Goal: Find specific page/section

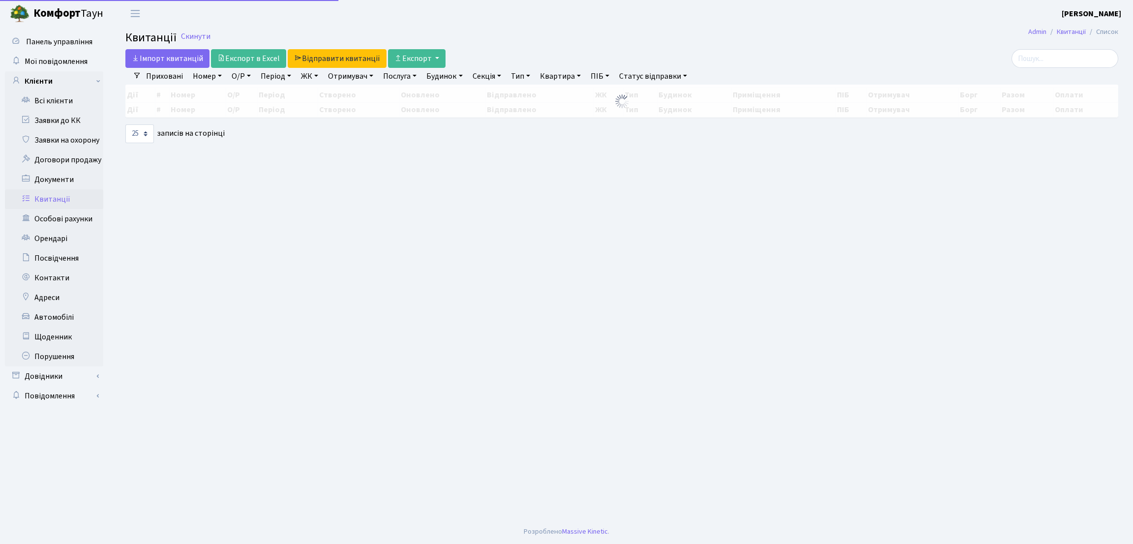
select select "25"
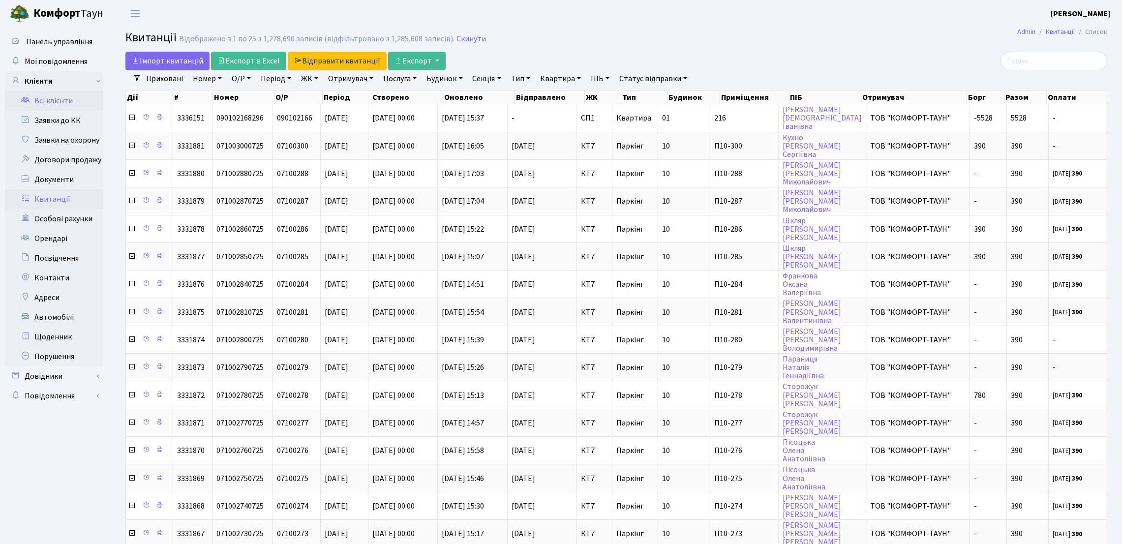
click at [45, 101] on link "Всі клієнти" at bounding box center [54, 101] width 98 height 20
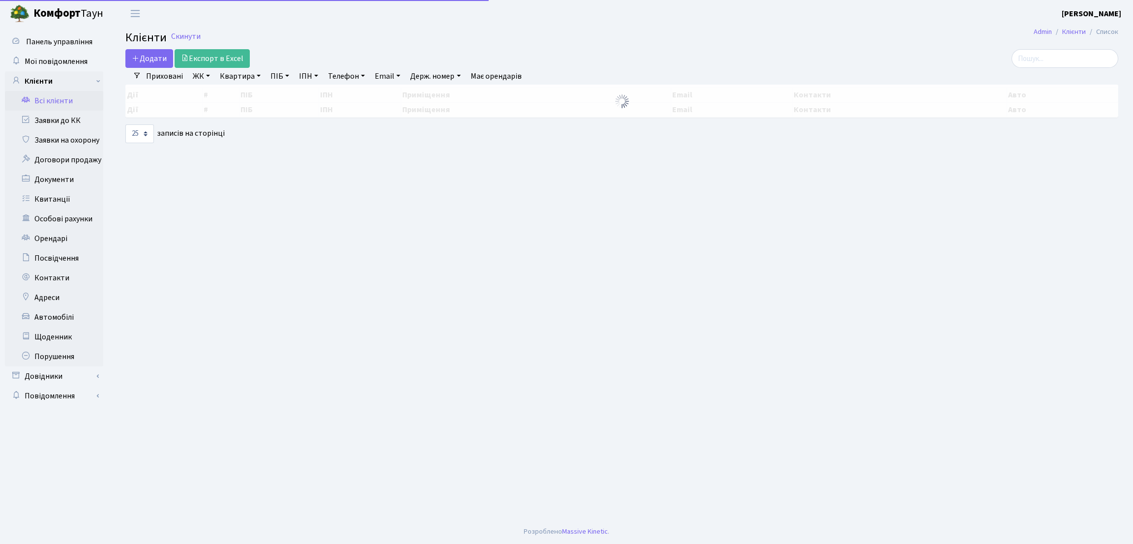
select select "25"
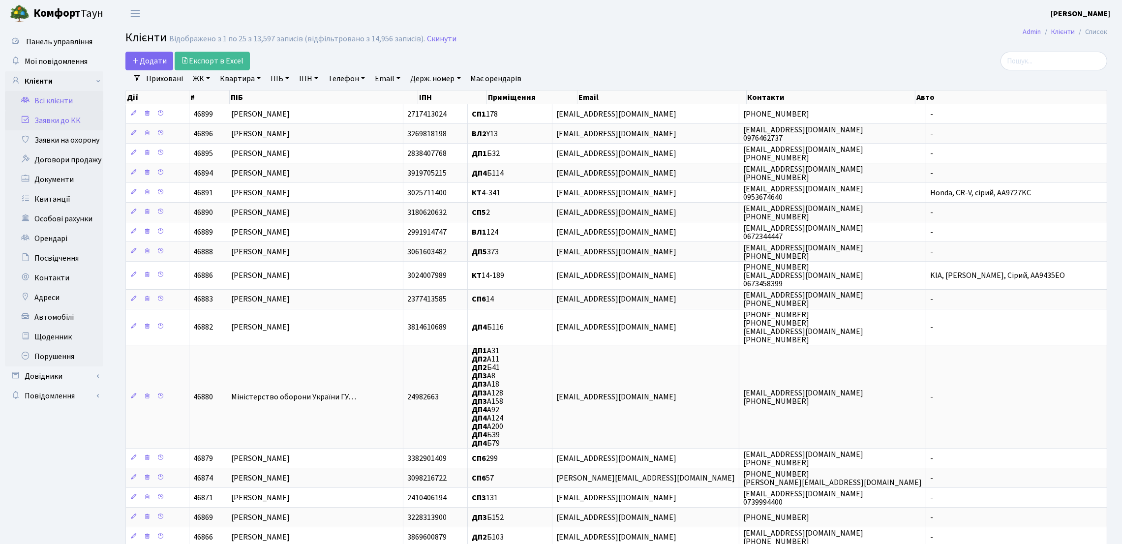
click at [38, 119] on link "Заявки до КК" at bounding box center [54, 121] width 98 height 20
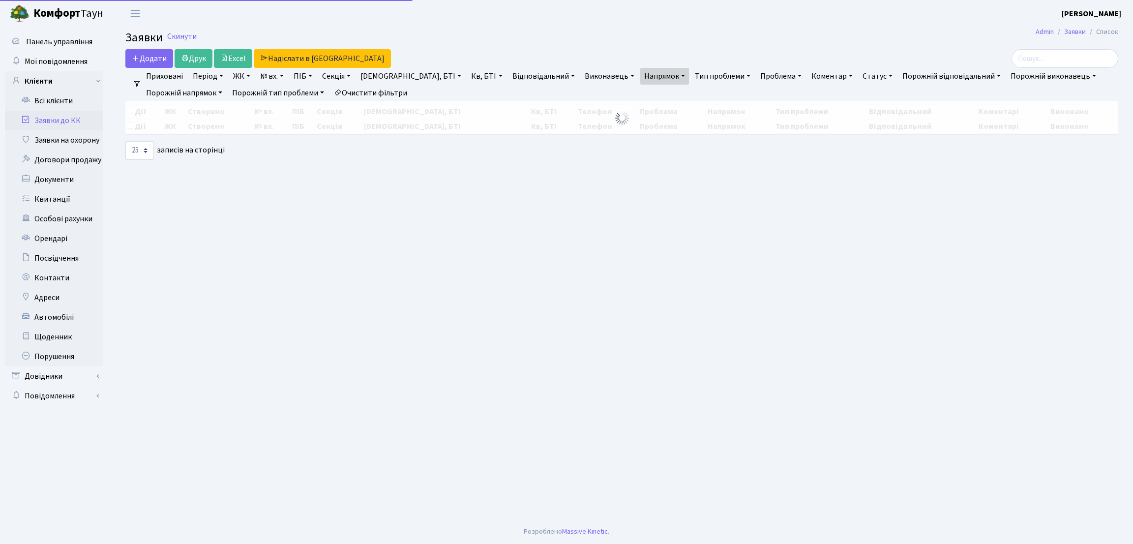
select select "25"
